Goal: Information Seeking & Learning: Learn about a topic

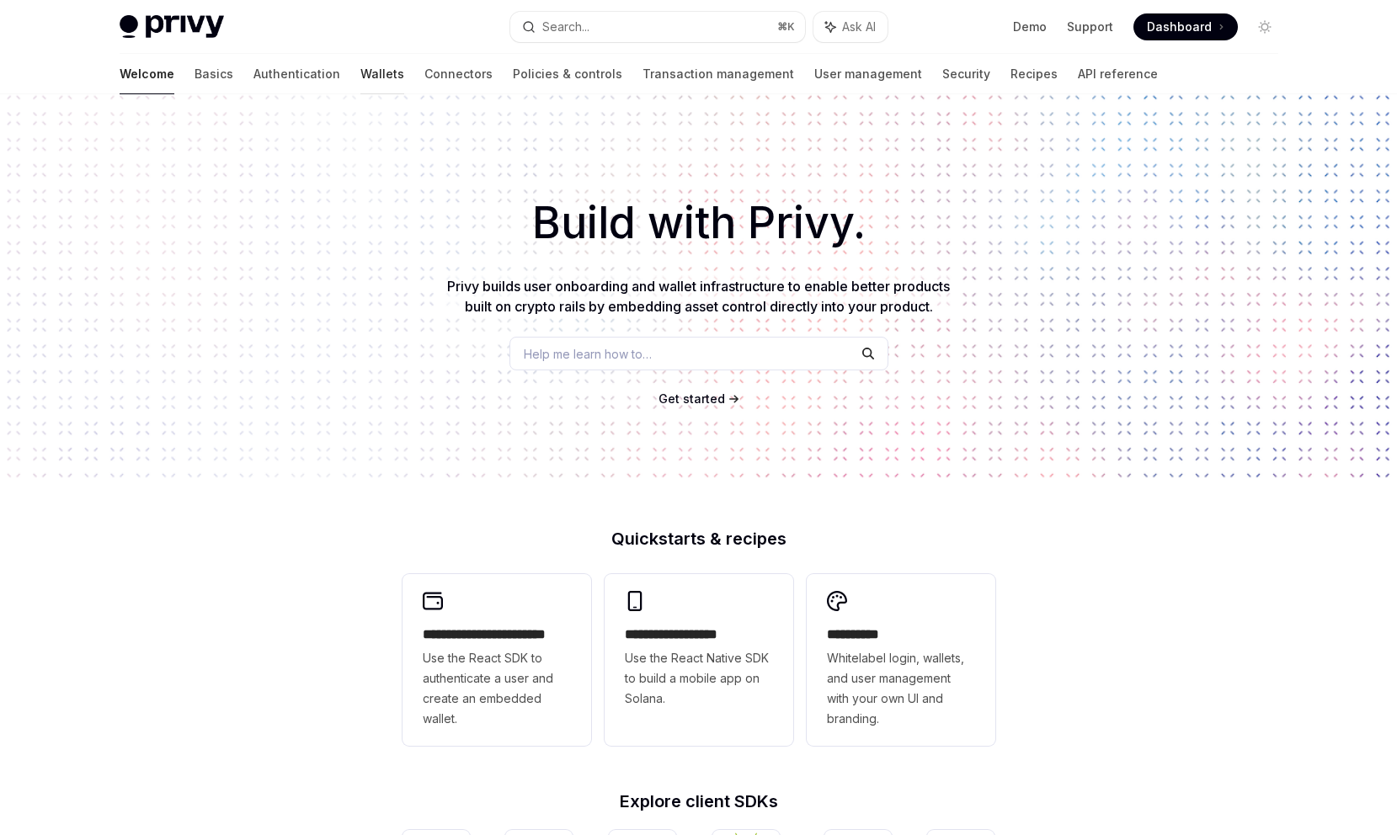
click at [360, 80] on link "Wallets" at bounding box center [382, 74] width 44 height 40
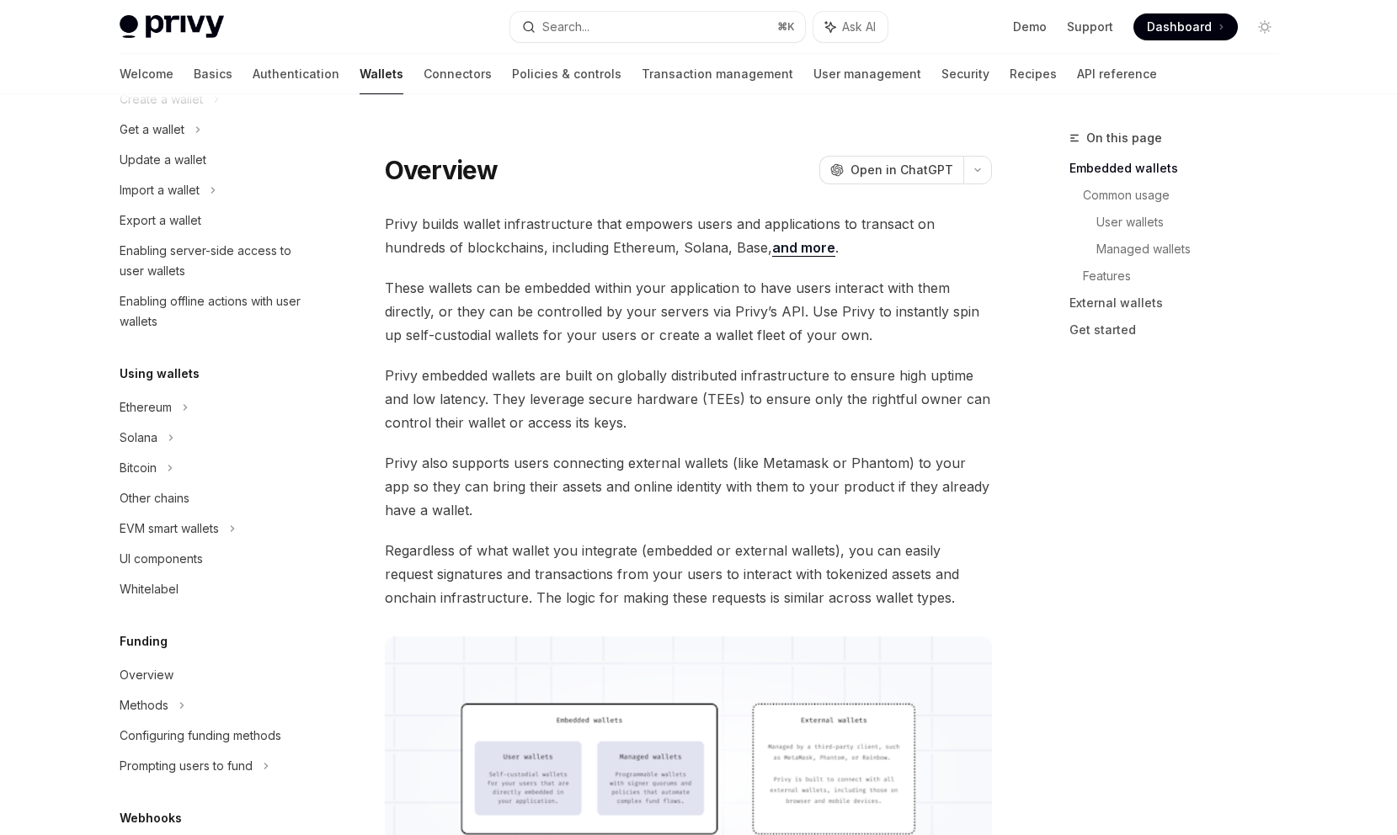
scroll to position [163, 0]
click at [291, 456] on div "Bitcoin" at bounding box center [214, 467] width 216 height 30
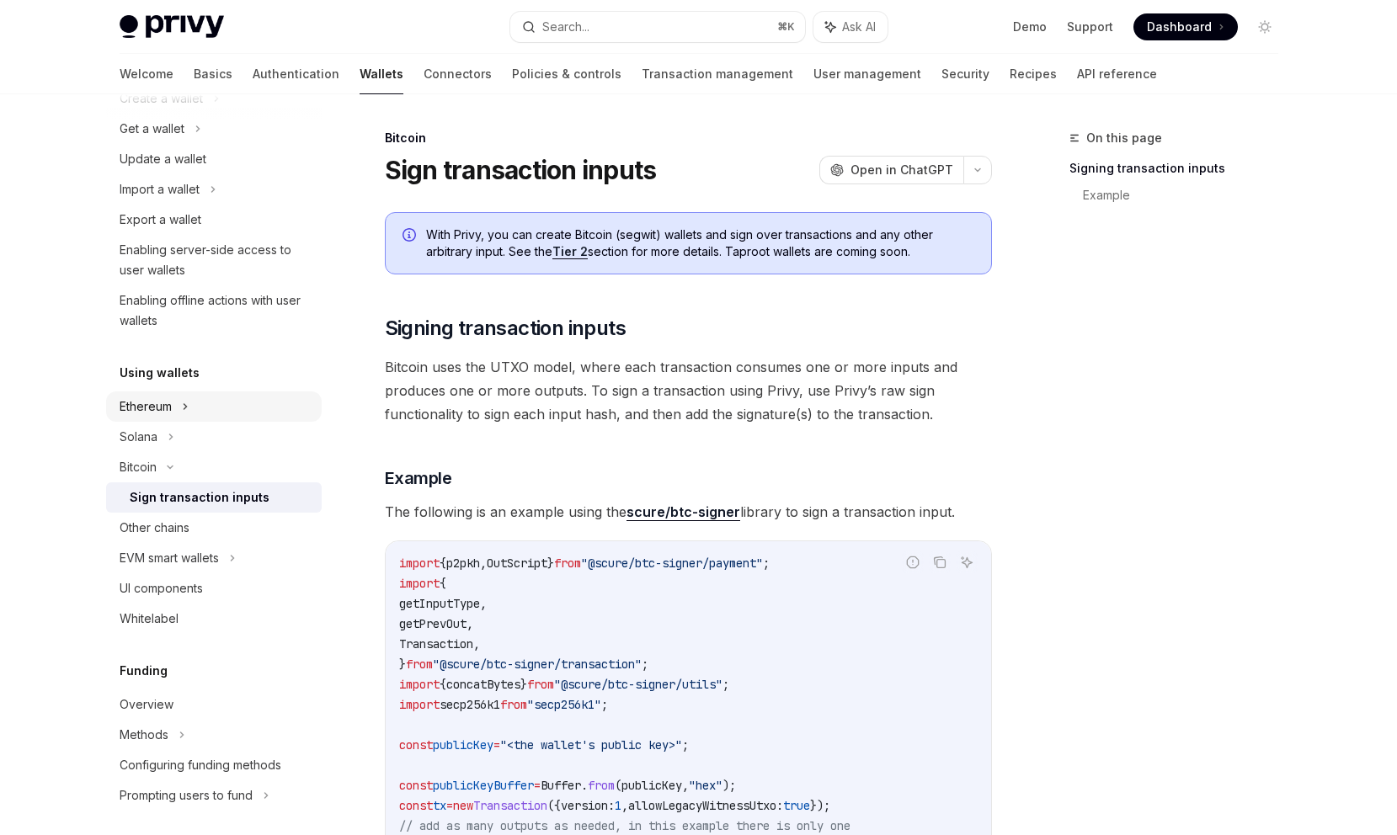
click at [288, 407] on div "Ethereum" at bounding box center [214, 407] width 216 height 30
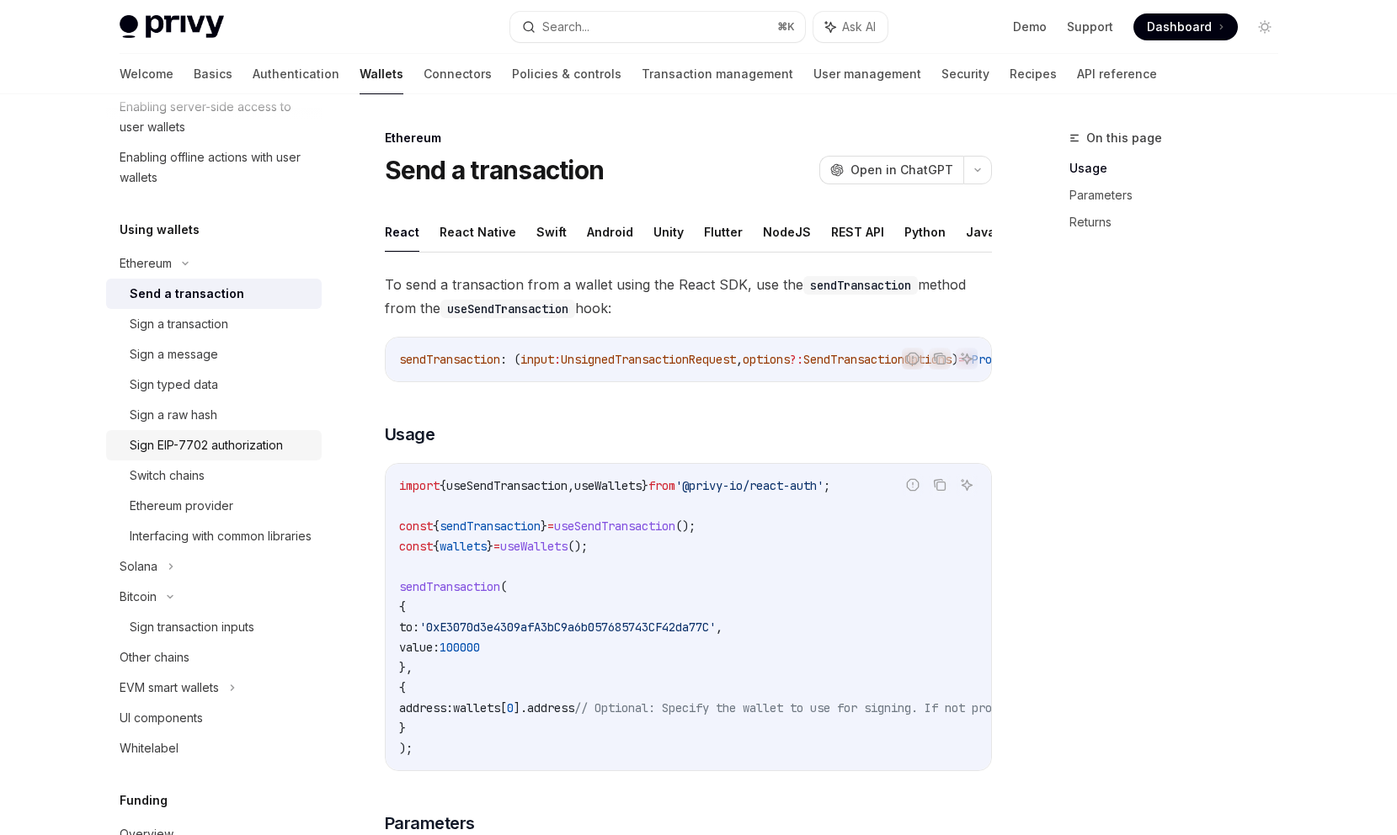
scroll to position [308, 0]
click at [302, 498] on div "Ethereum provider" at bounding box center [221, 503] width 182 height 20
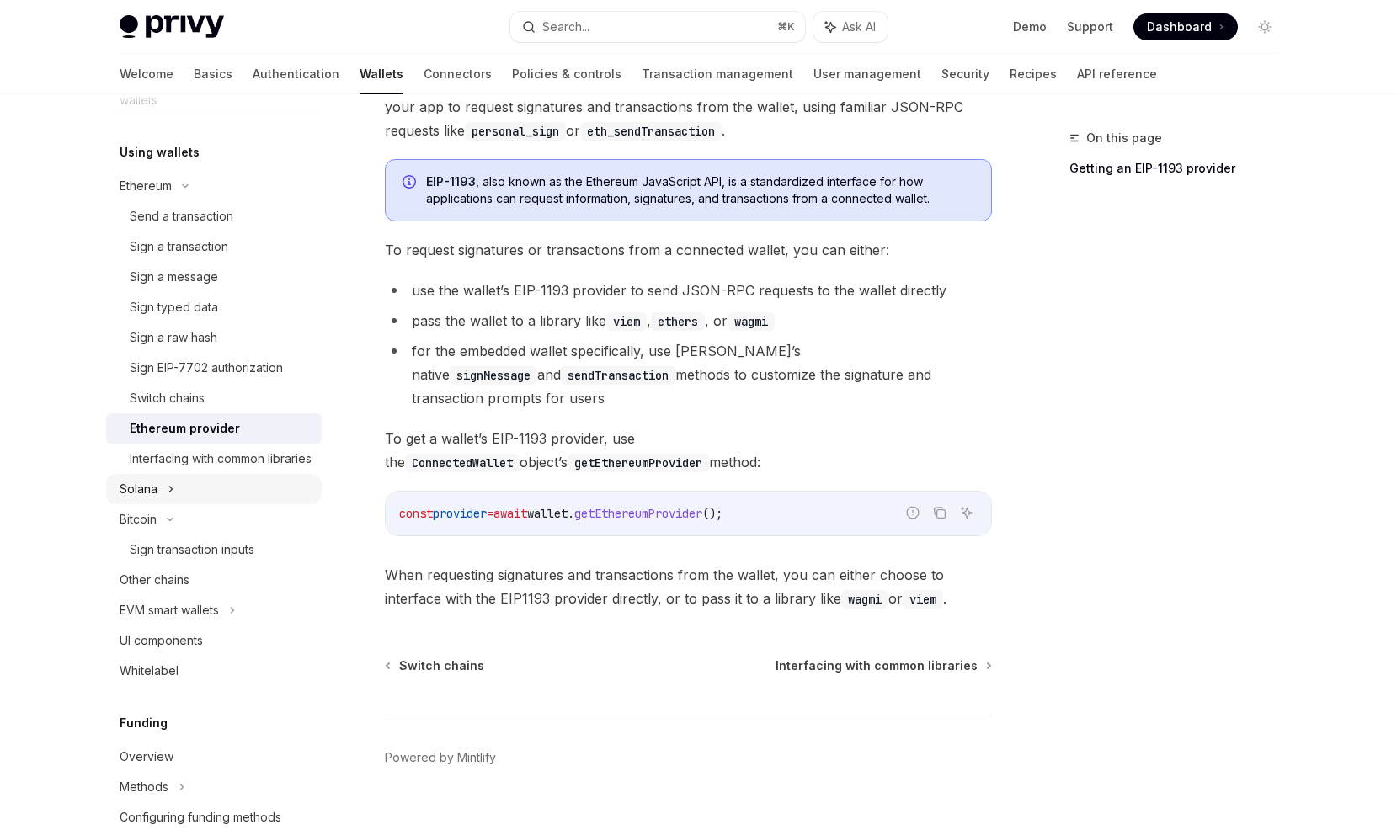
scroll to position [381, 0]
click at [297, 506] on div "Solana" at bounding box center [214, 491] width 216 height 30
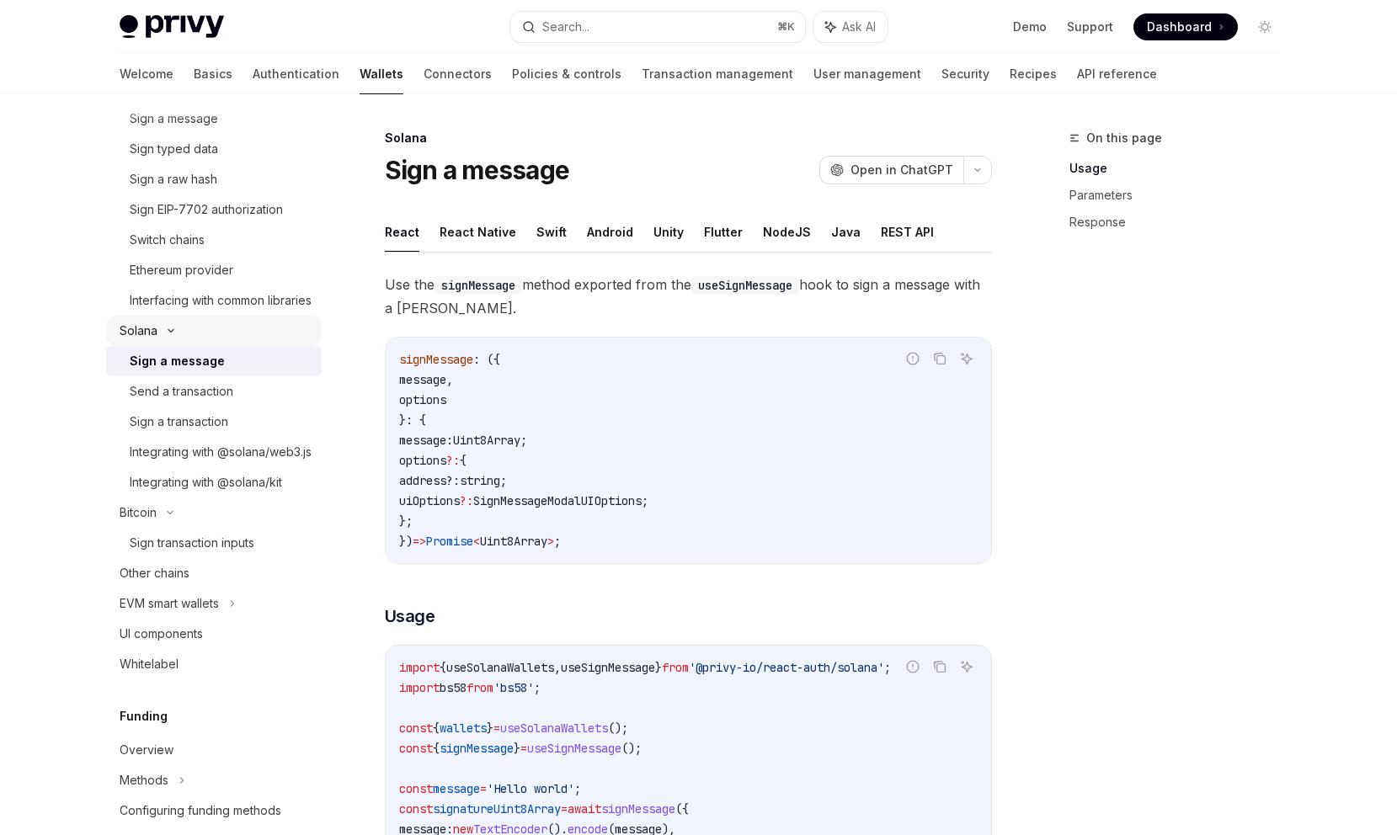
scroll to position [552, 0]
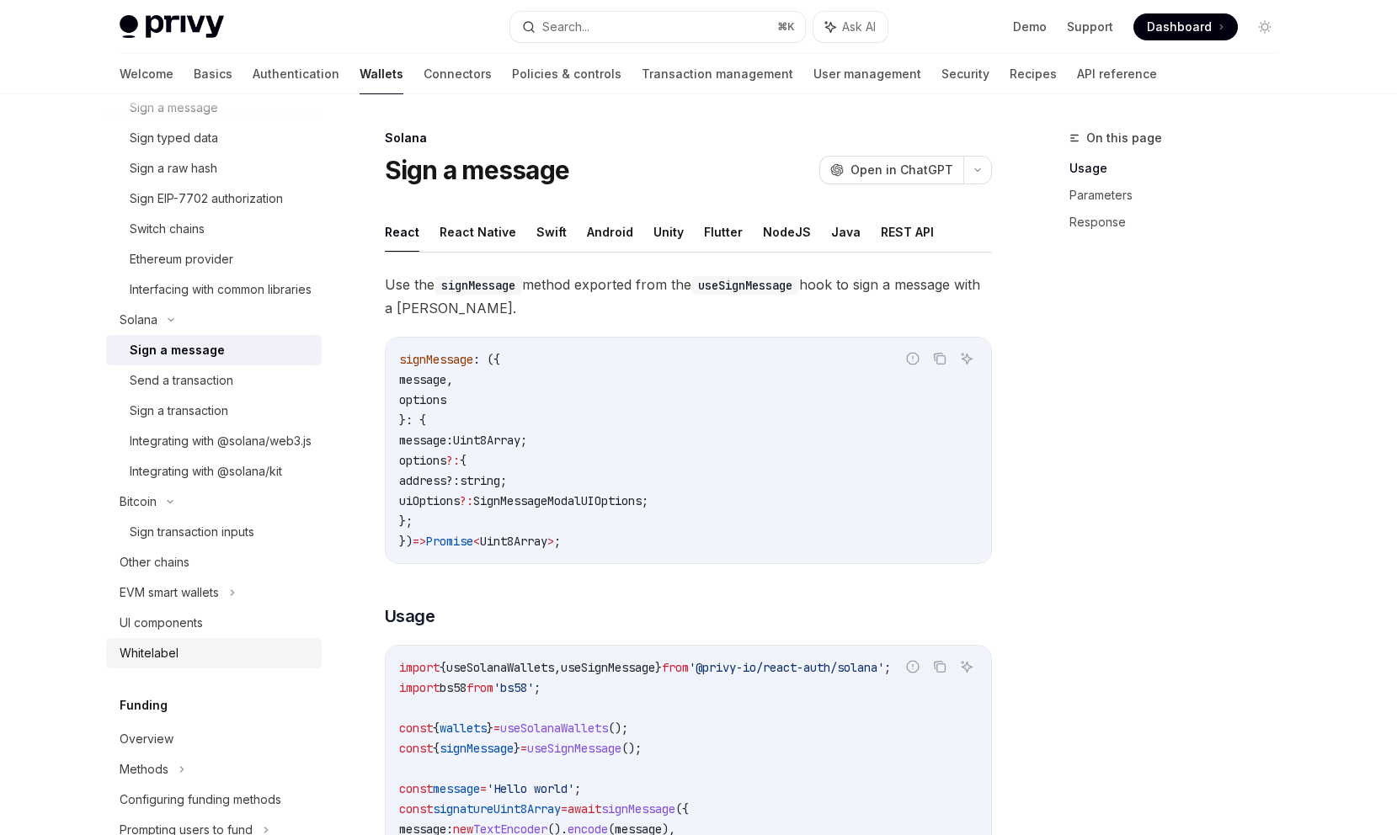
click at [283, 664] on div "Whitelabel" at bounding box center [216, 653] width 192 height 20
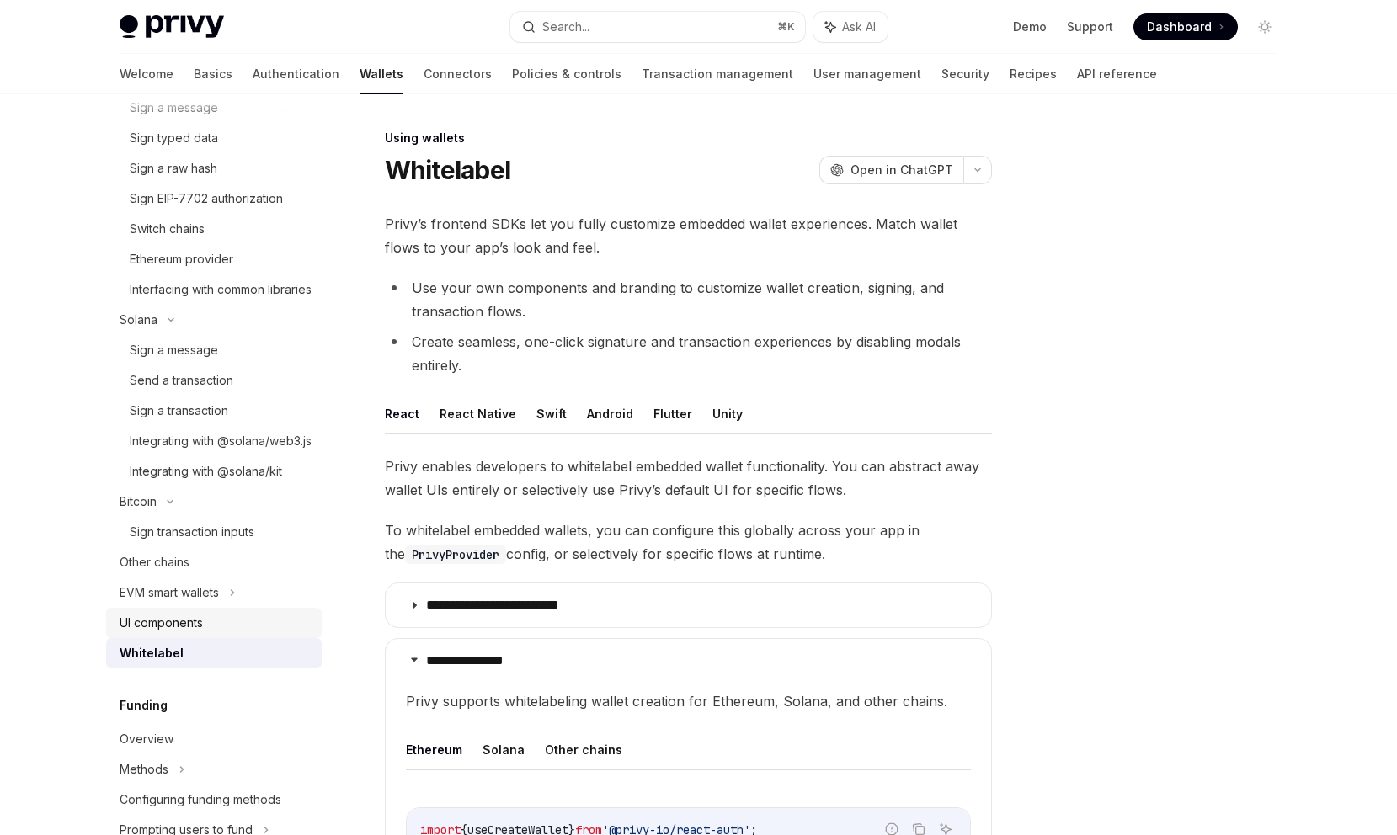
click at [292, 633] on div "UI components" at bounding box center [216, 623] width 192 height 20
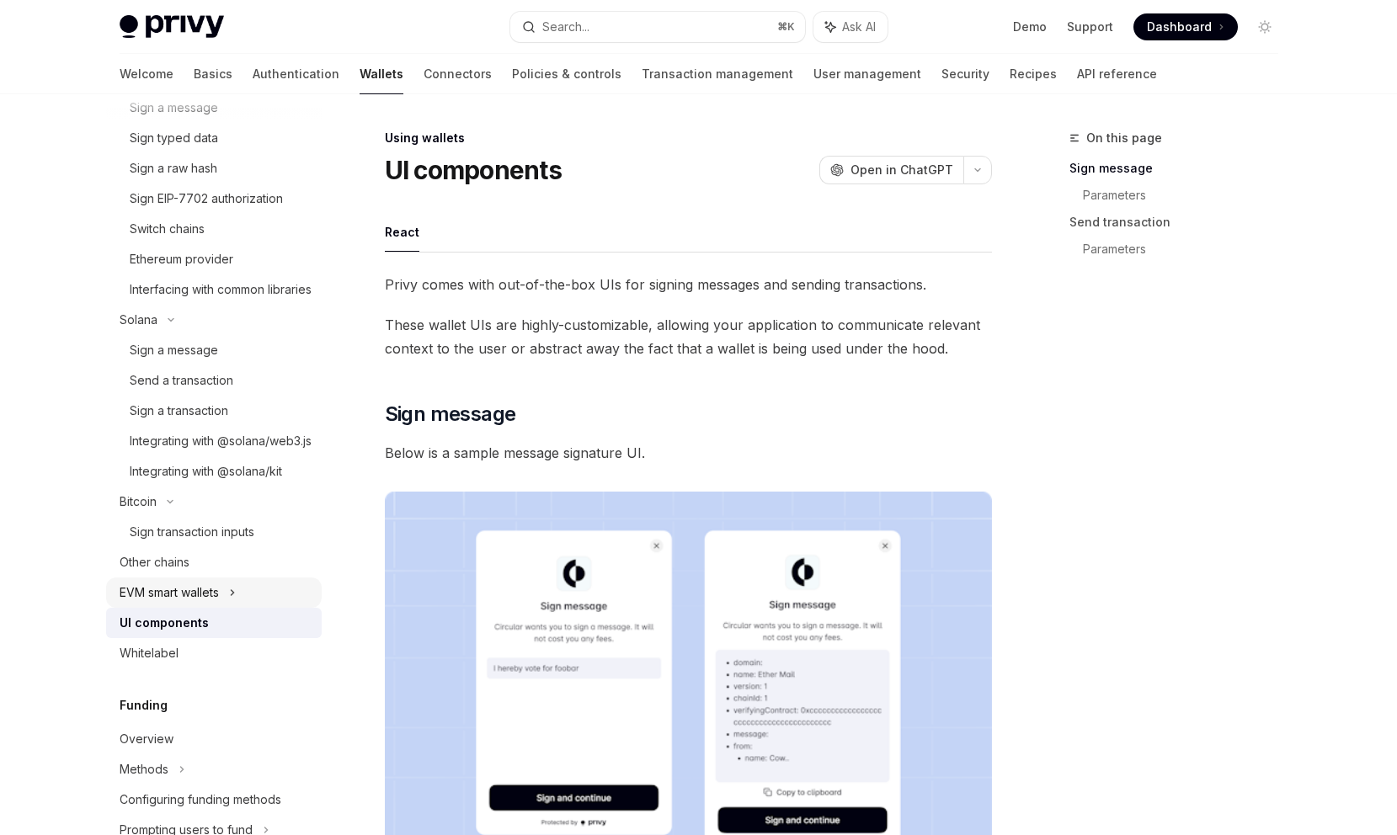
click at [296, 608] on div "EVM smart wallets" at bounding box center [214, 593] width 216 height 30
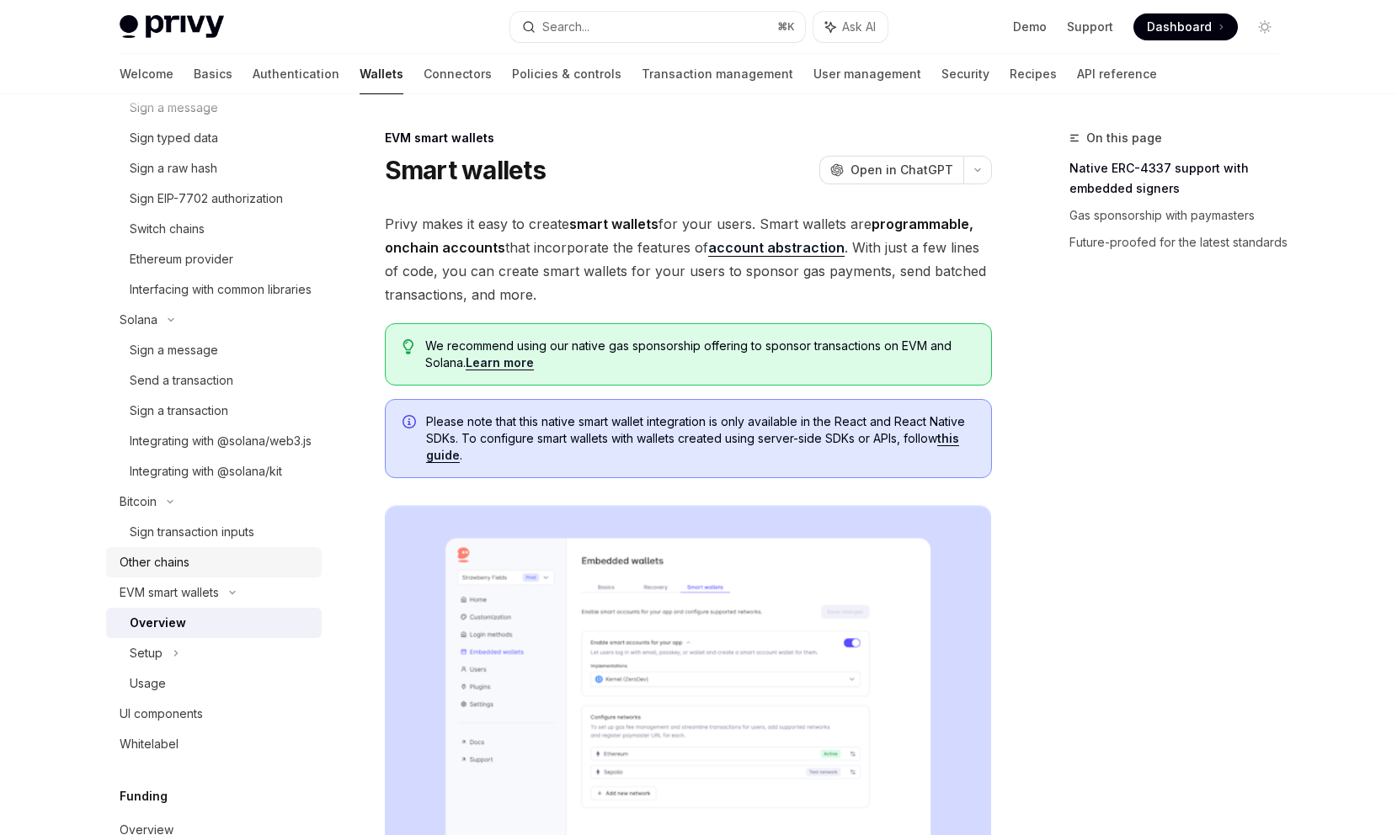
click at [308, 573] on div "Other chains" at bounding box center [216, 562] width 192 height 20
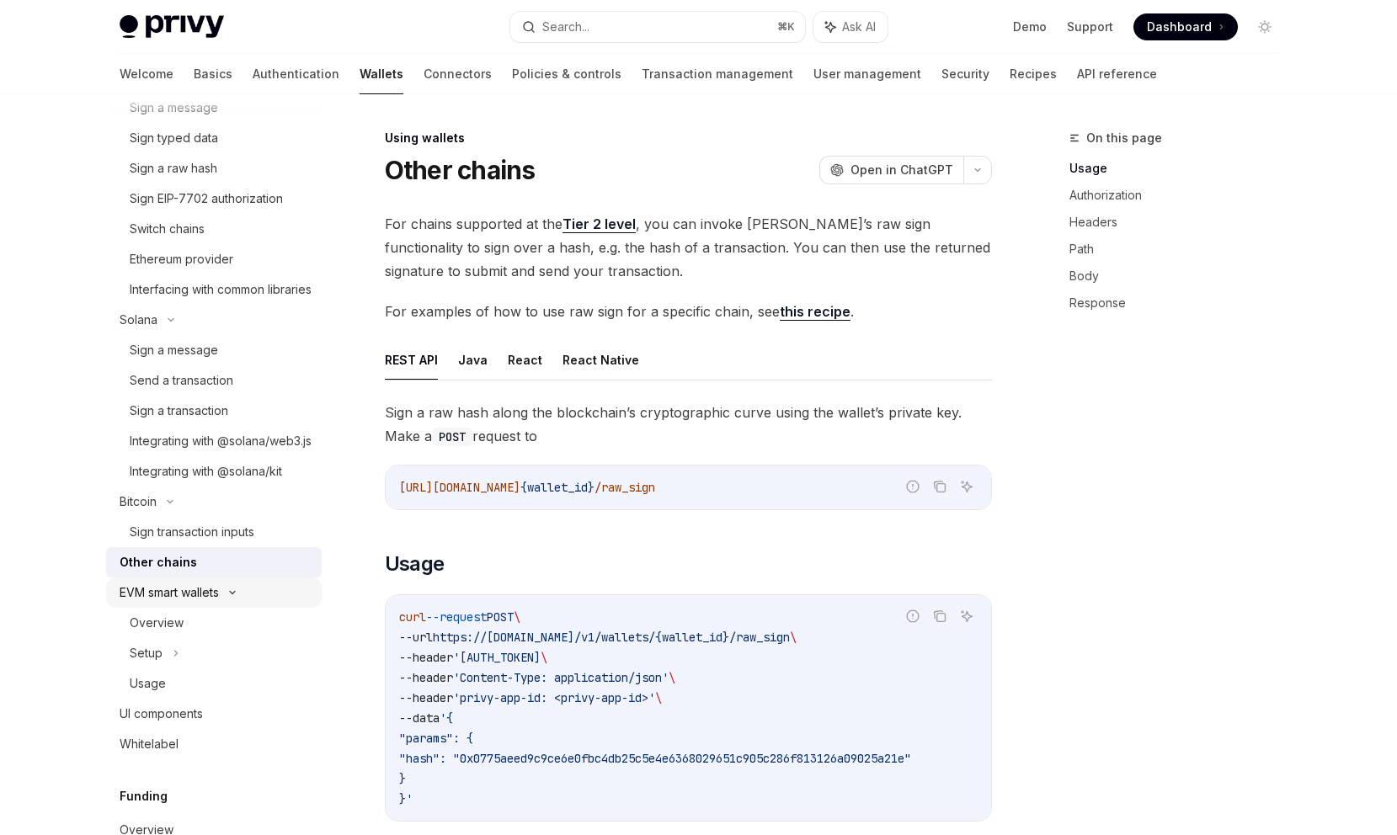
click at [307, 608] on div "EVM smart wallets" at bounding box center [214, 593] width 216 height 30
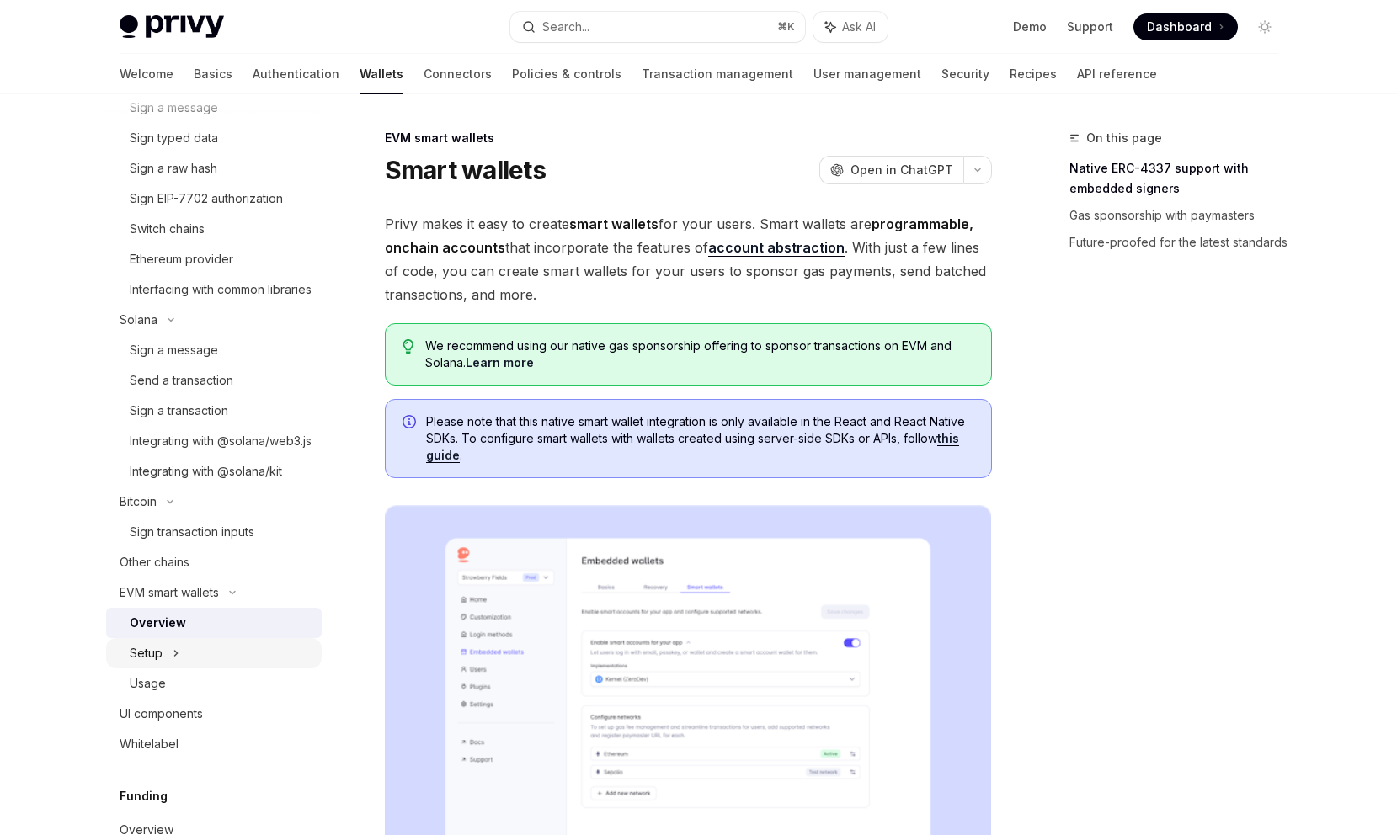
click at [282, 699] on link "Usage" at bounding box center [214, 684] width 216 height 30
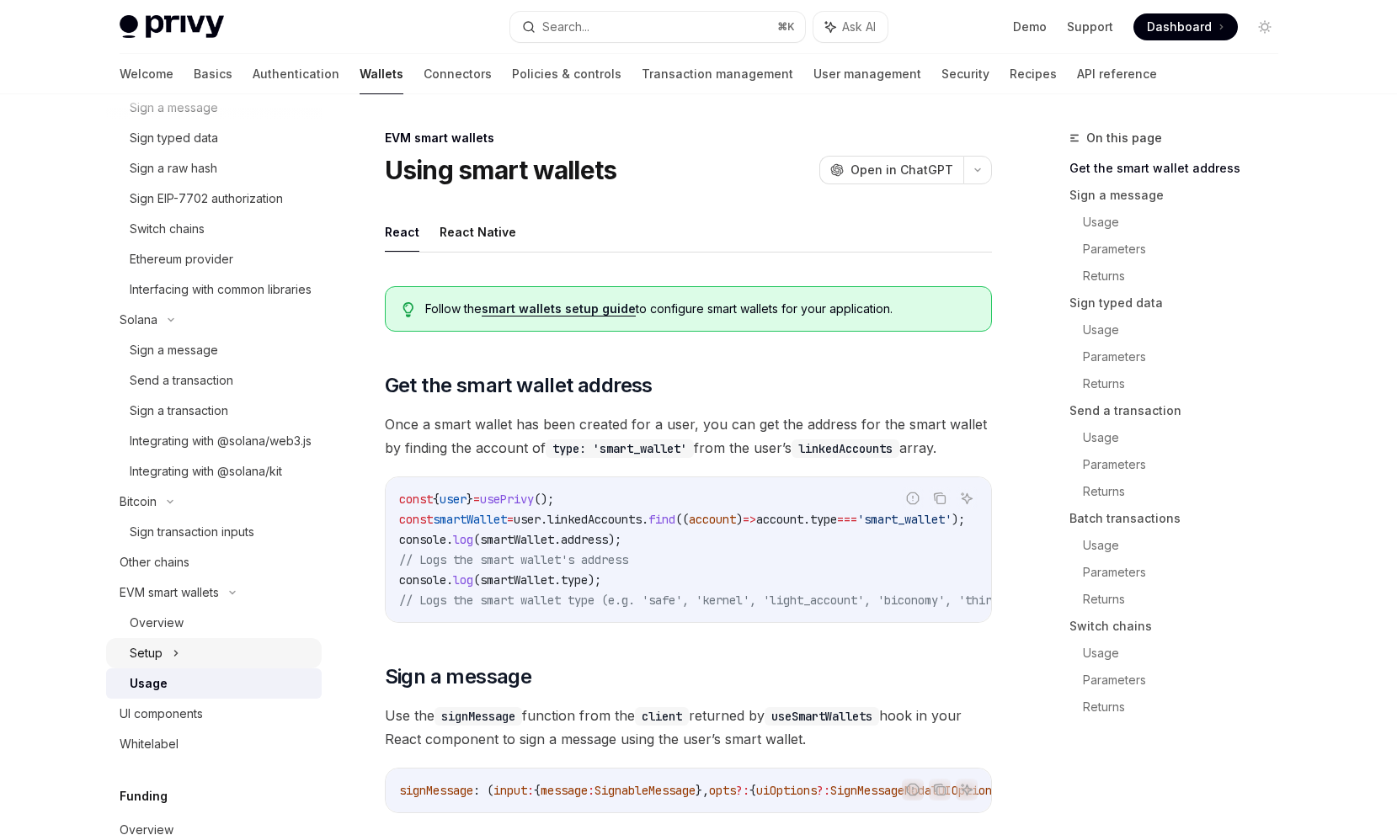
click at [306, 669] on div "Setup" at bounding box center [214, 653] width 216 height 30
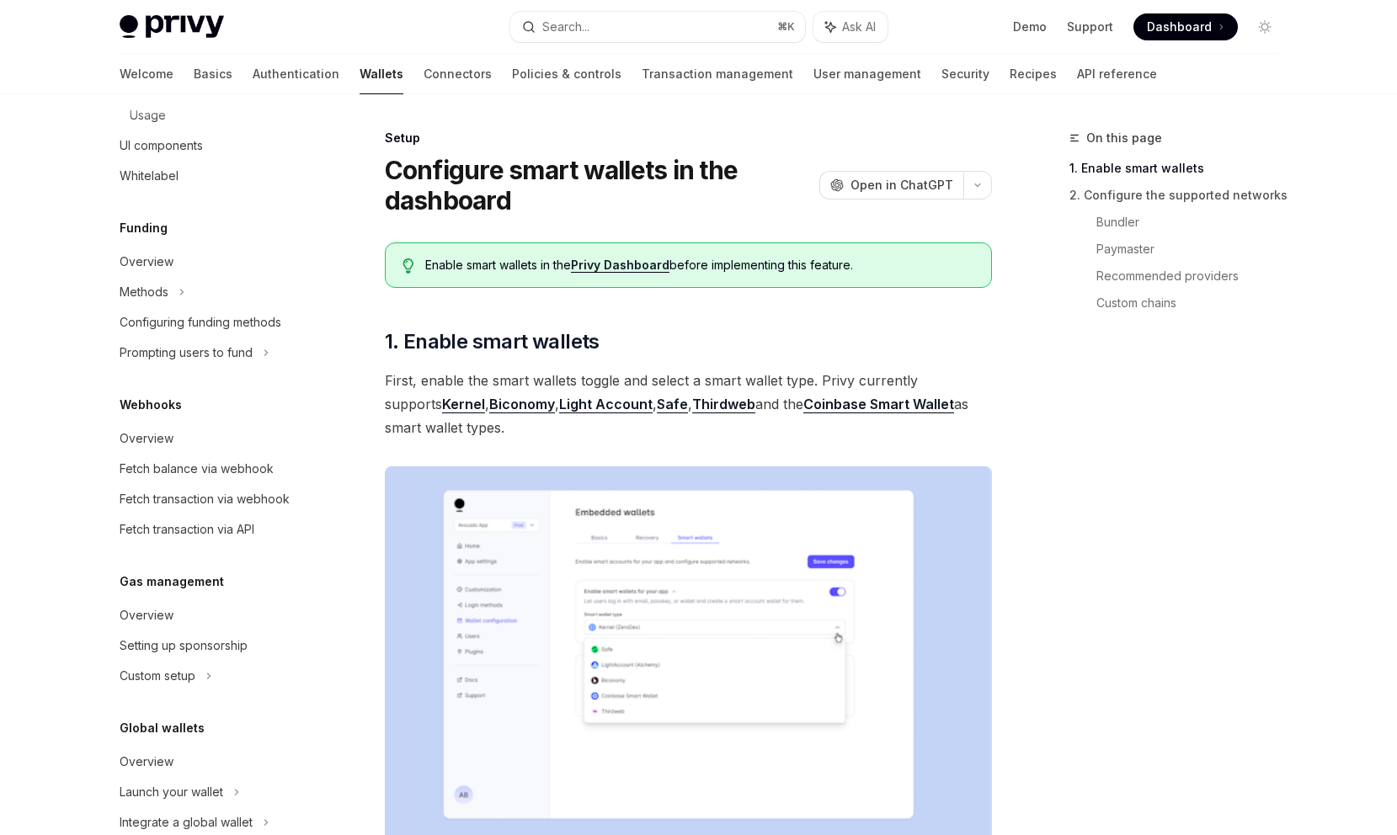
scroll to position [1230, 0]
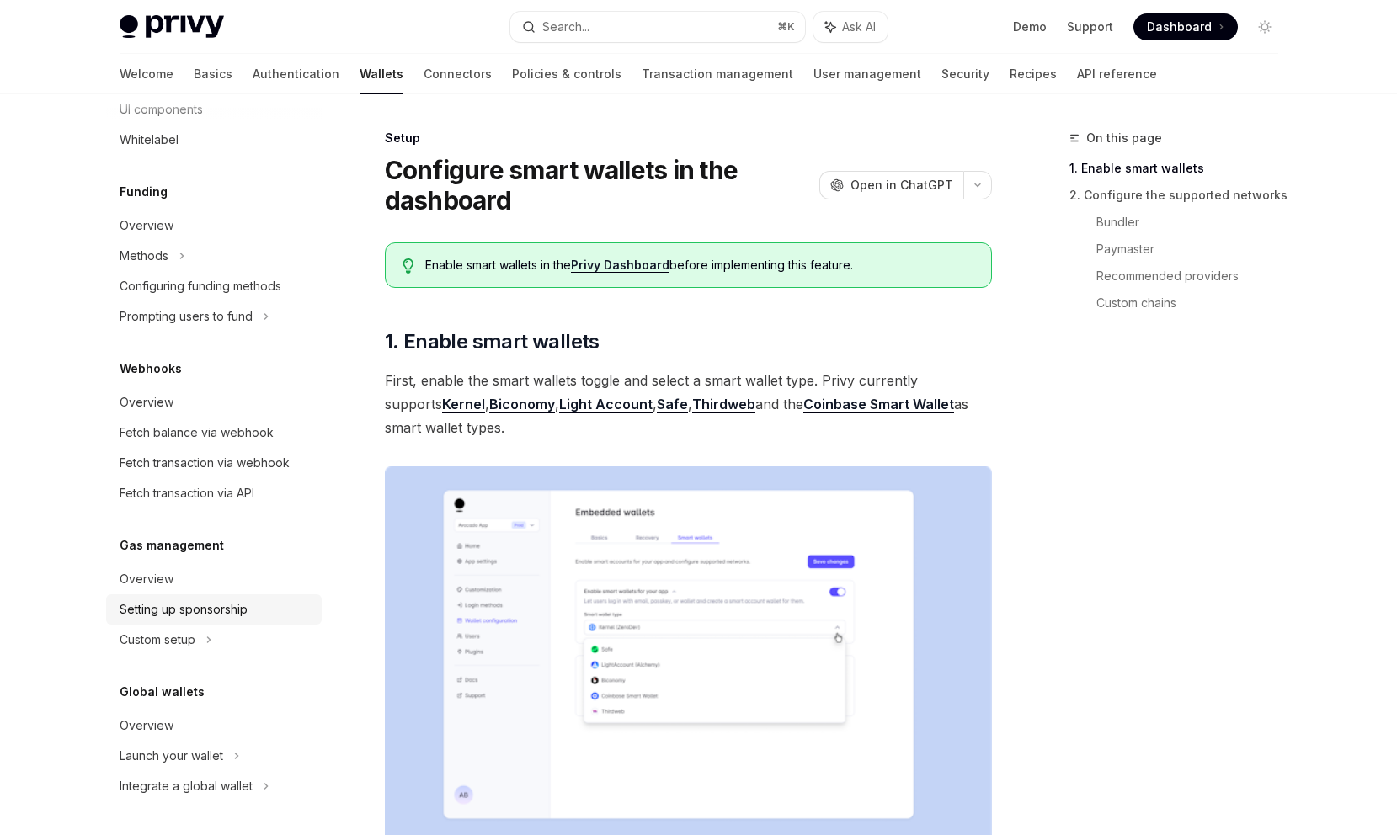
click at [292, 623] on link "Setting up sponsorship" at bounding box center [214, 610] width 216 height 30
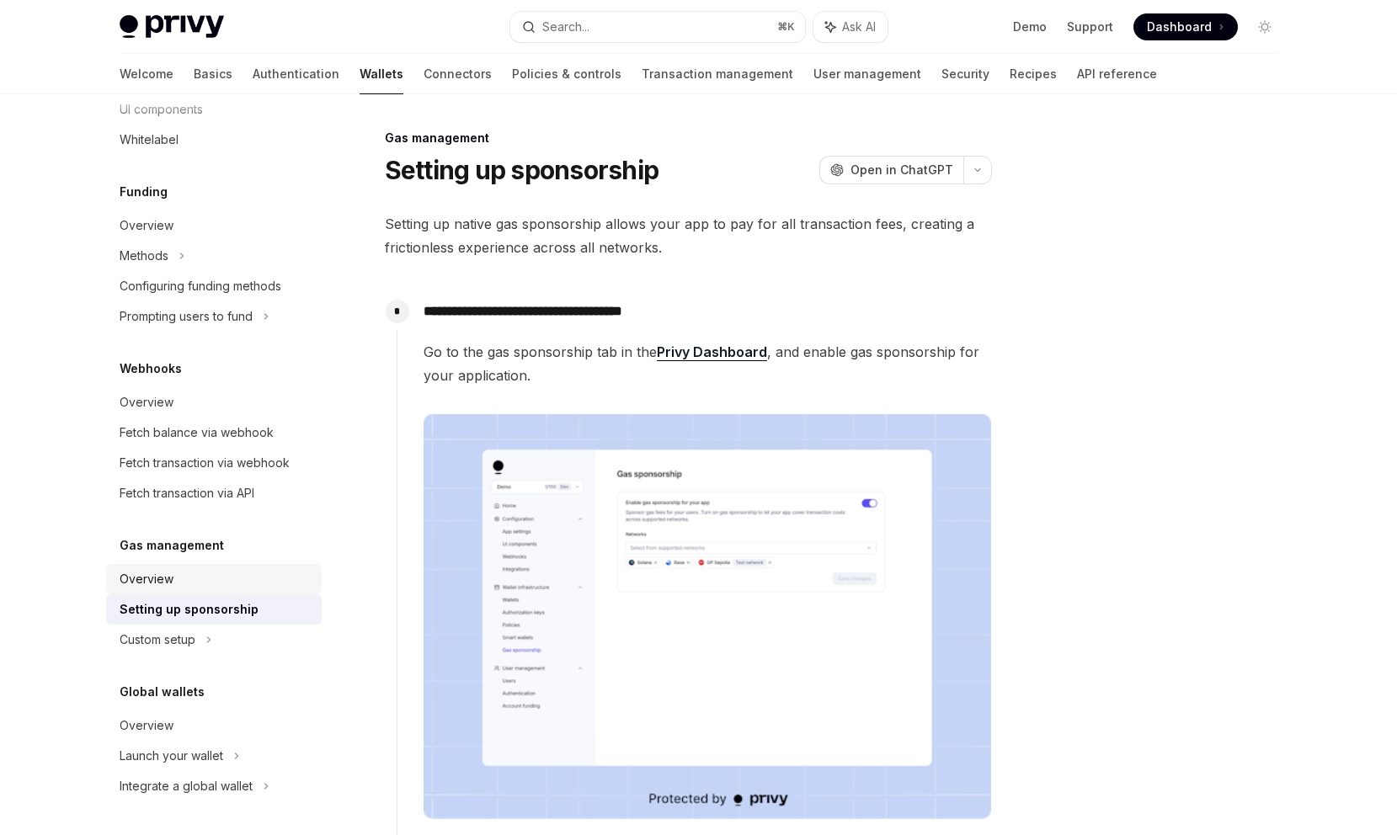
click at [298, 590] on div "Overview" at bounding box center [216, 579] width 192 height 20
type textarea "*"
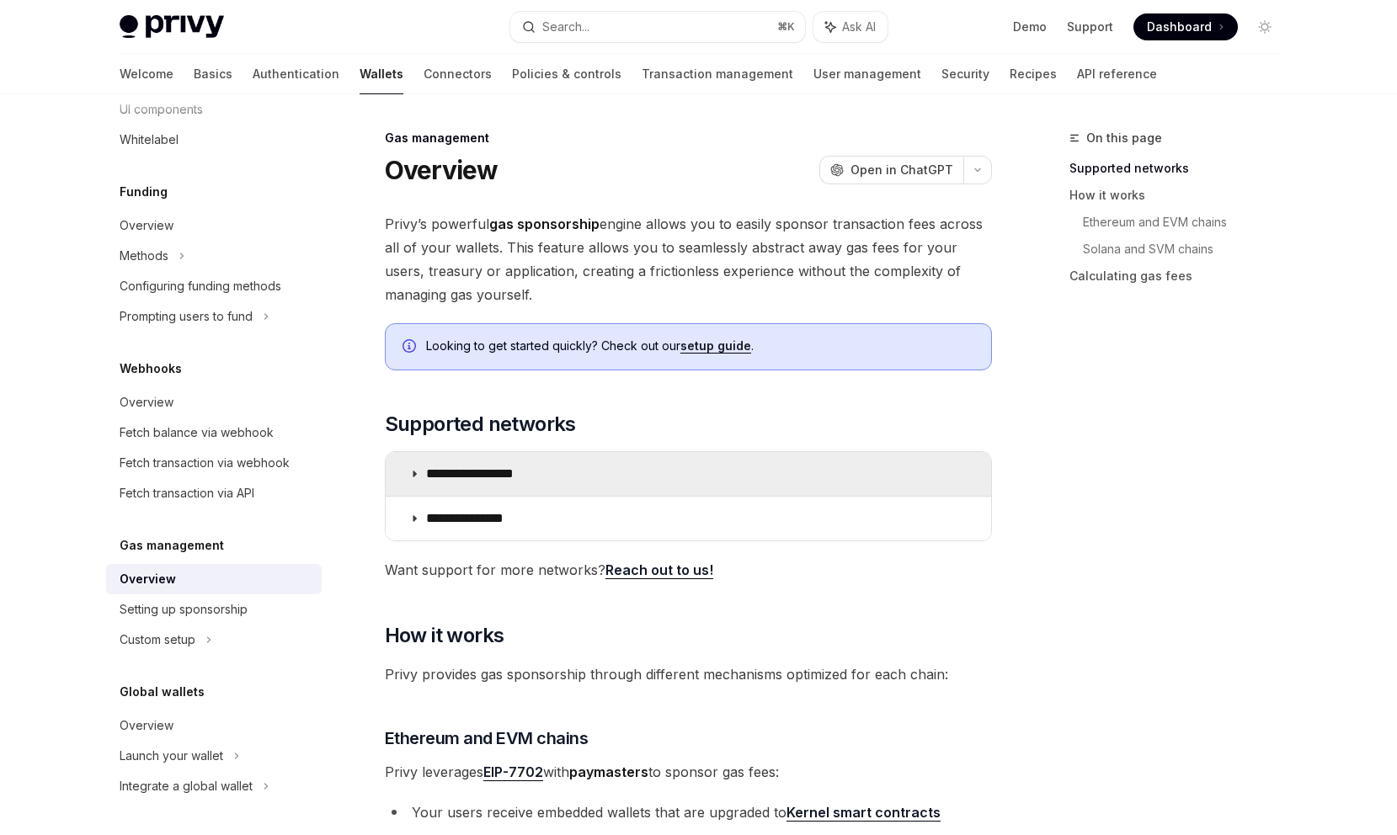
click at [604, 477] on summary "**********" at bounding box center [689, 474] width 606 height 44
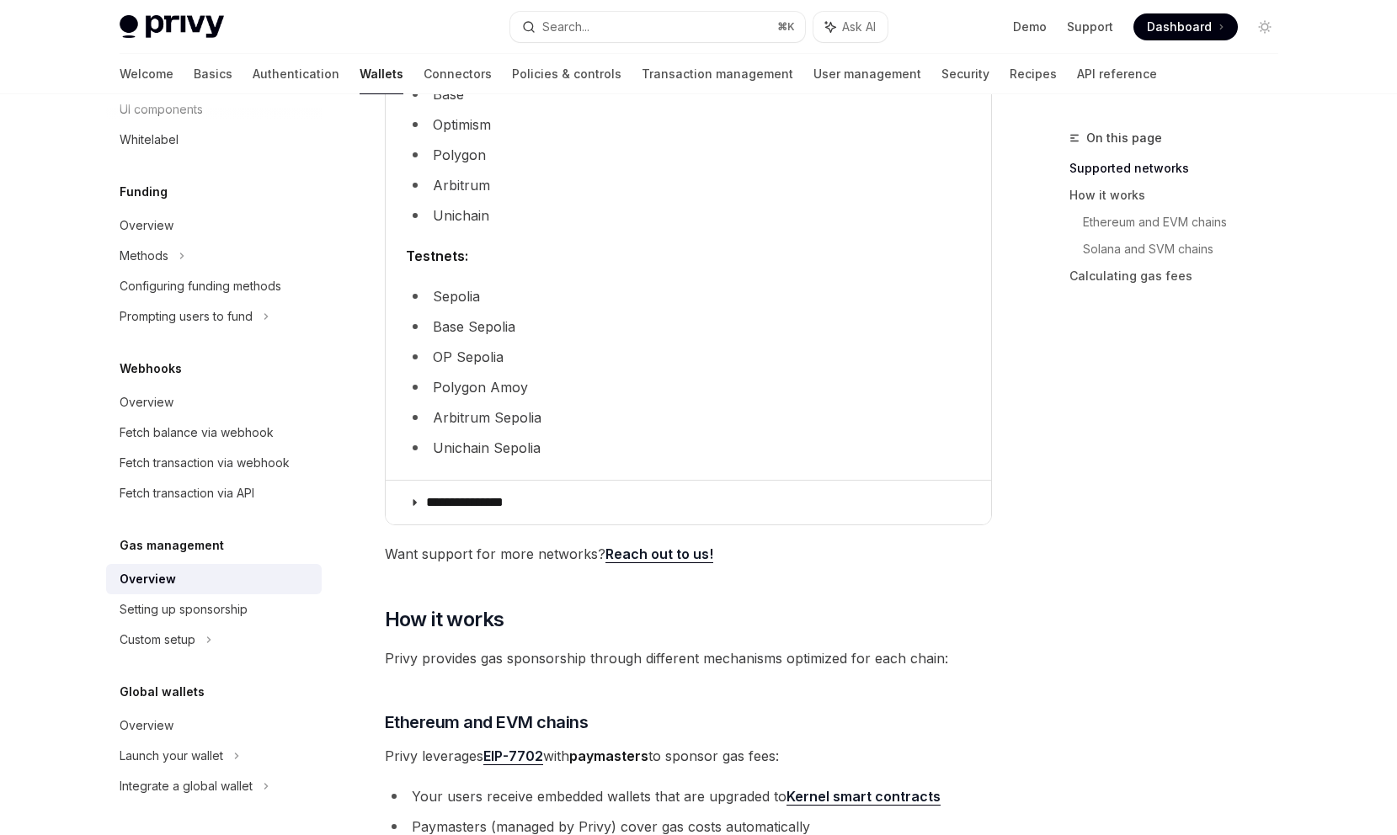
scroll to position [494, 0]
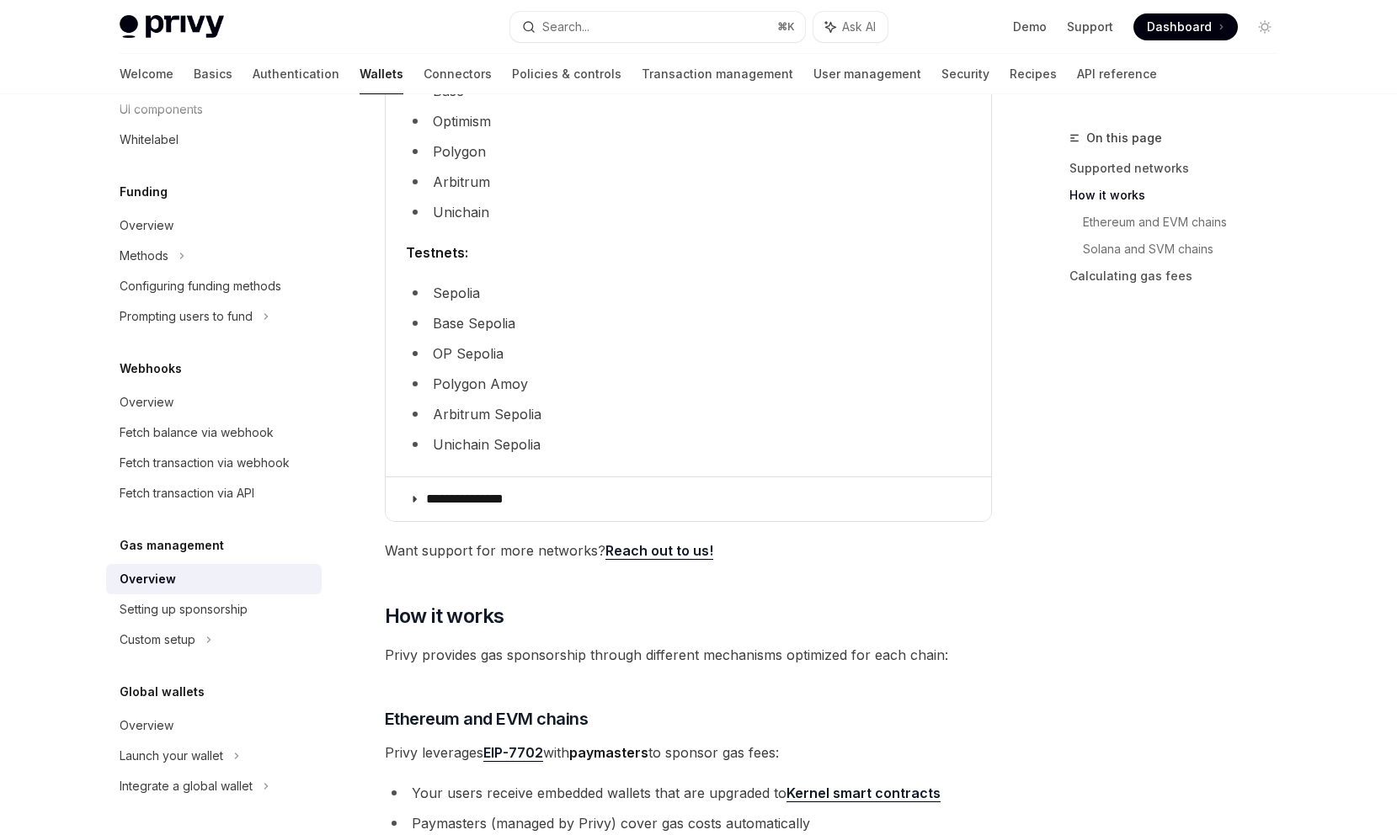
click at [606, 424] on li "Arbitrum Sepolia" at bounding box center [688, 415] width 565 height 24
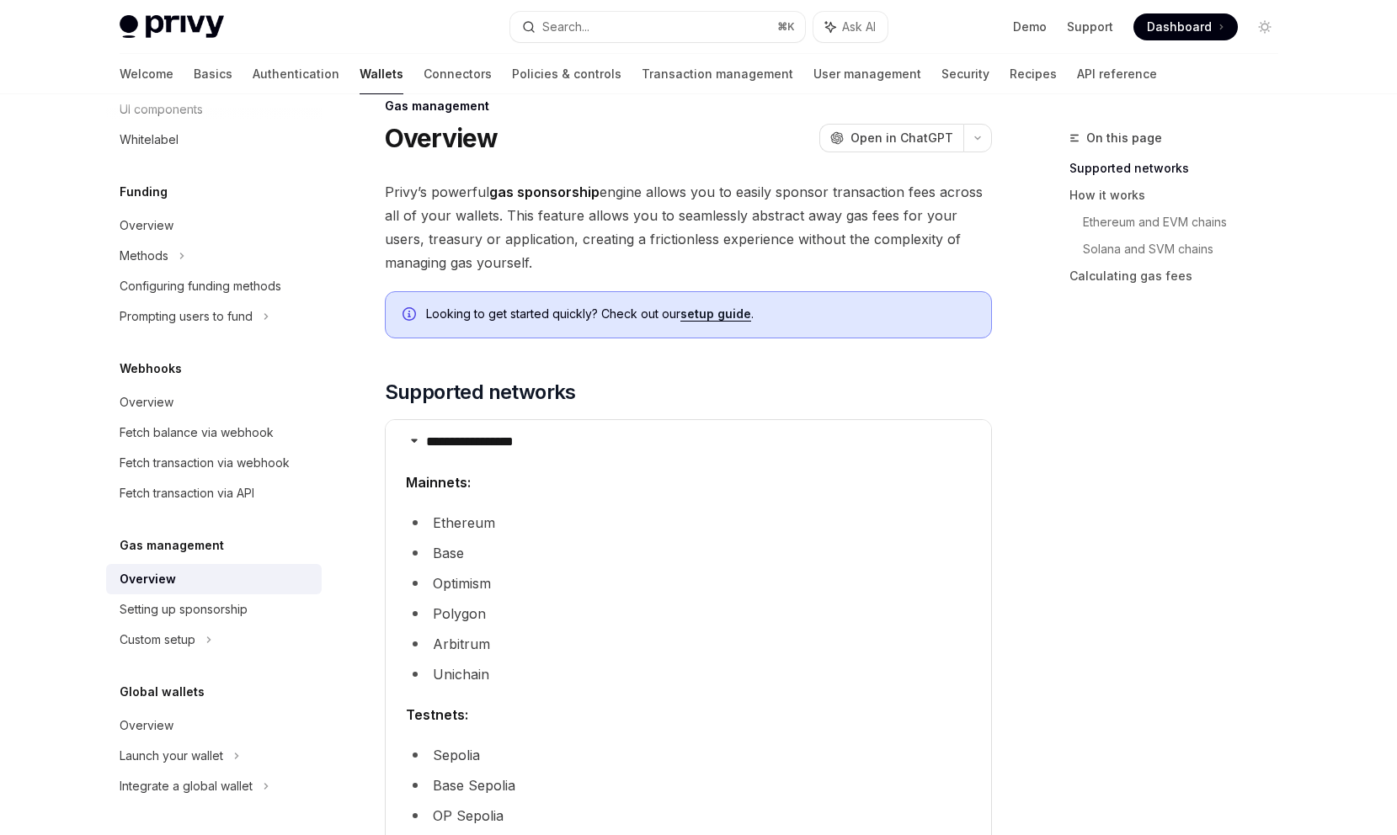
scroll to position [0, 0]
